Goal: Information Seeking & Learning: Learn about a topic

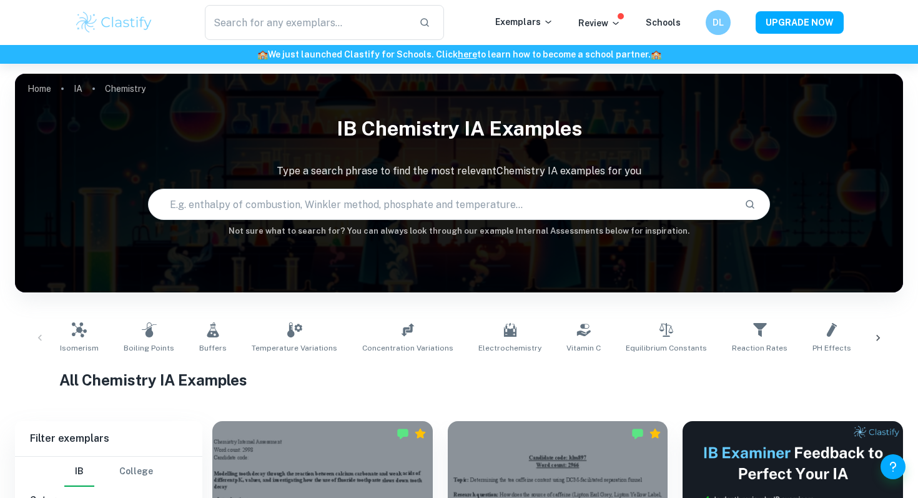
click at [500, 197] on input "text" at bounding box center [441, 204] width 585 height 35
click at [498, 199] on input "text" at bounding box center [441, 204] width 585 height 35
type input "iodine clock"
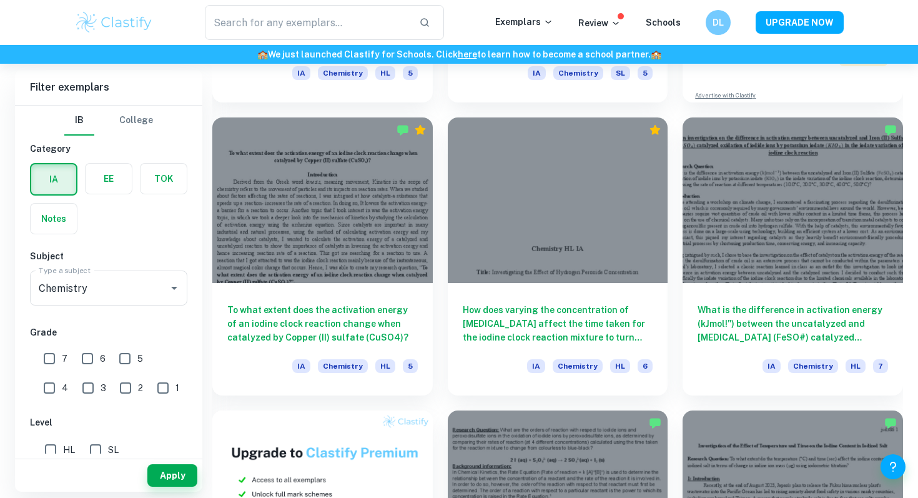
scroll to position [598, 0]
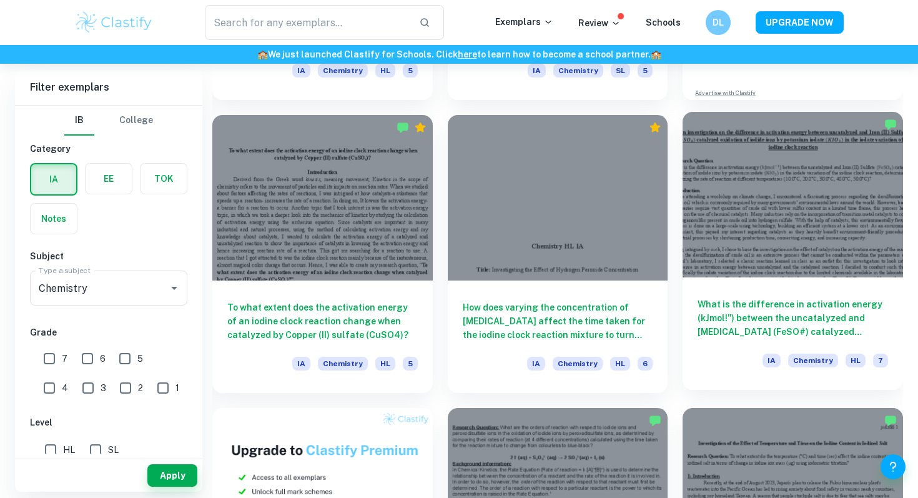
click at [727, 312] on h6 "What is the difference in activation energy (kJmol!") between the uncatalyzed a…" at bounding box center [792, 317] width 190 height 41
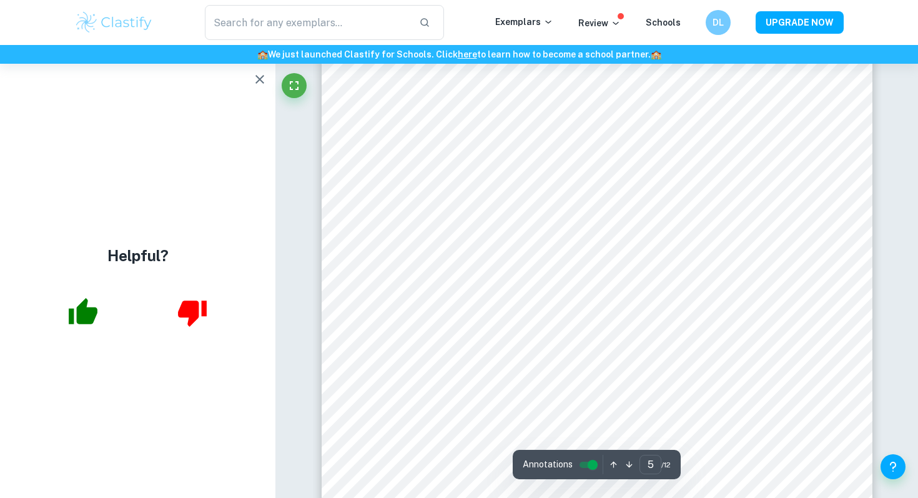
scroll to position [3477, 0]
click at [255, 81] on icon "button" at bounding box center [259, 79] width 15 height 15
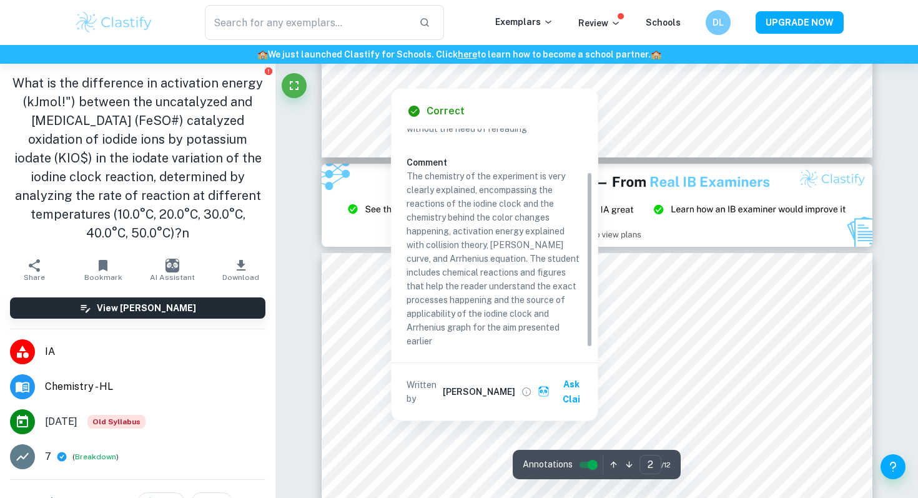
scroll to position [53, 0]
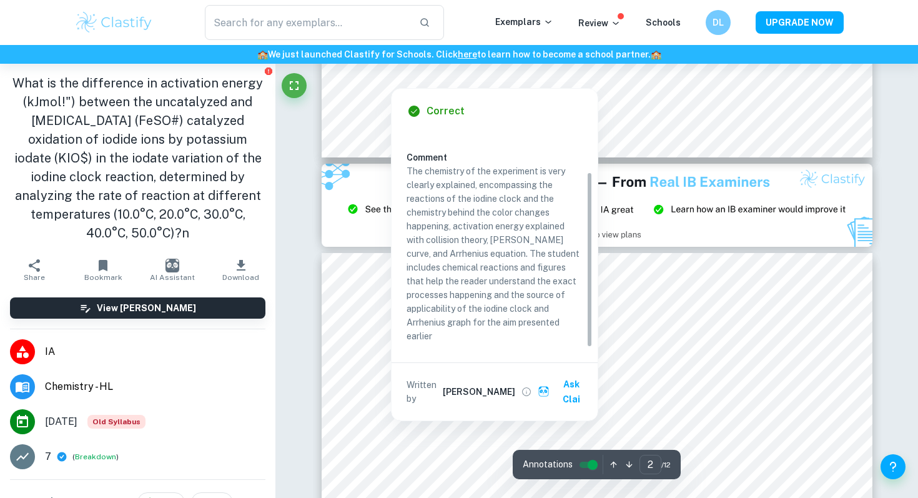
click at [763, 174] on img at bounding box center [597, 205] width 551 height 82
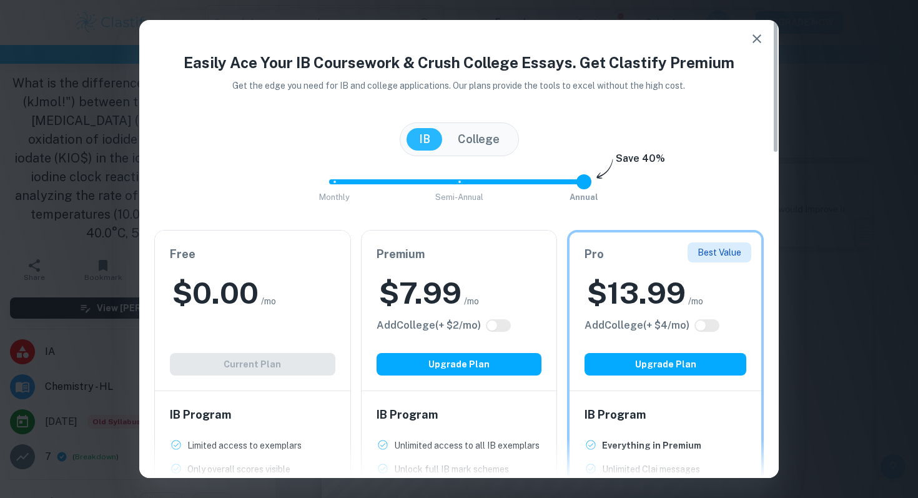
click at [755, 31] on icon "button" at bounding box center [756, 38] width 15 height 15
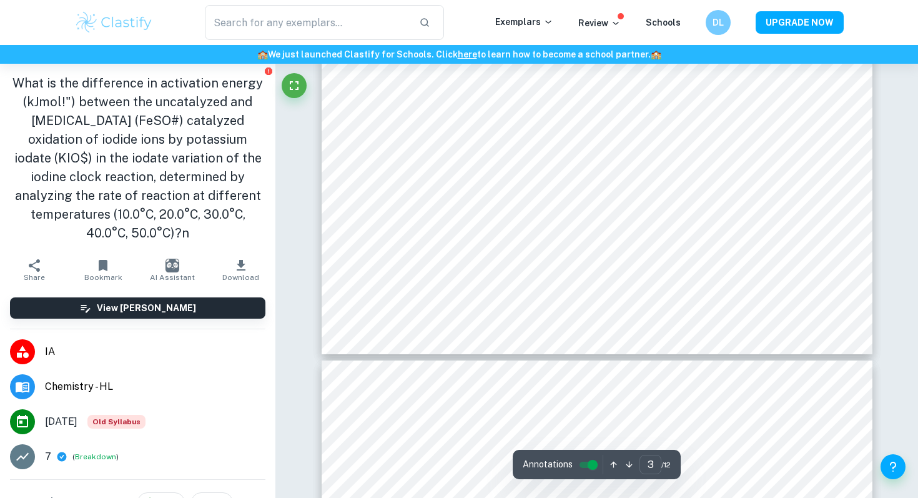
scroll to position [1958, 0]
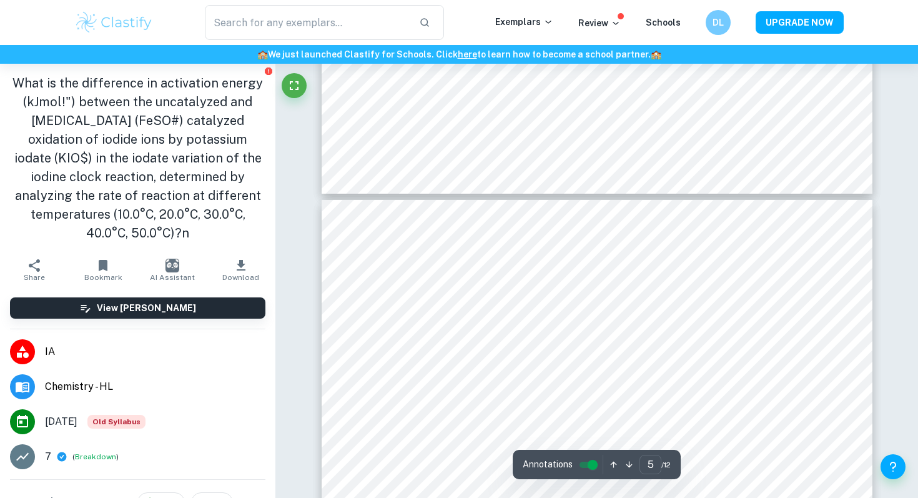
type input "6"
